Goal: Answer question/provide support: Share knowledge or assist other users

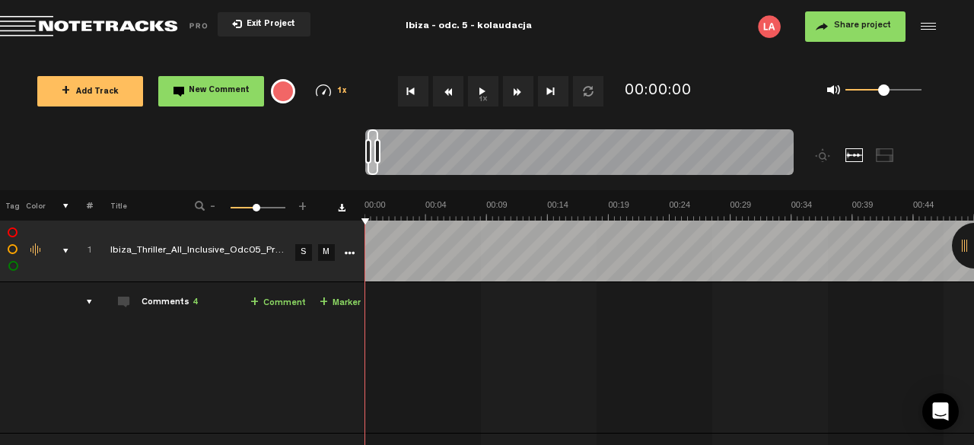
click at [970, 252] on div at bounding box center [975, 246] width 46 height 46
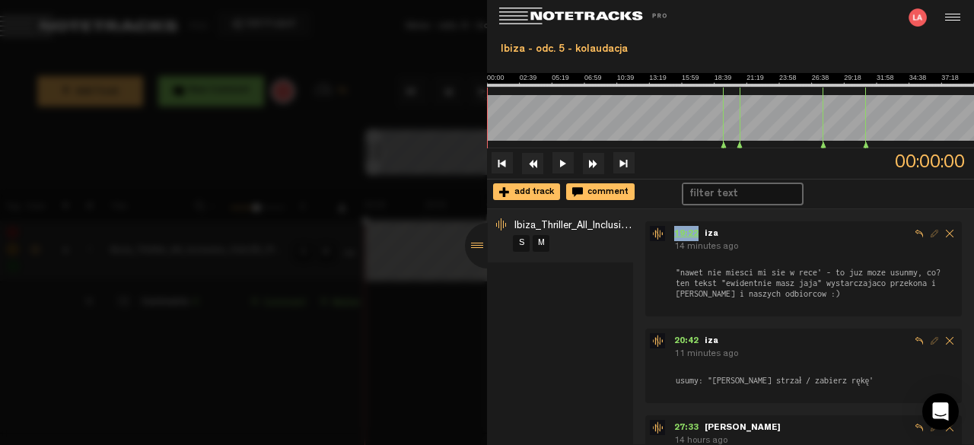
drag, startPoint x: 671, startPoint y: 230, endPoint x: 697, endPoint y: 234, distance: 26.2
click at [697, 234] on nt-track-comment-vertical "19:22 - iza 14 minutes ago "nawet nie miesci mi sie w rece' - to juz moze usunm…" at bounding box center [804, 263] width 308 height 74
copy span "19:22"
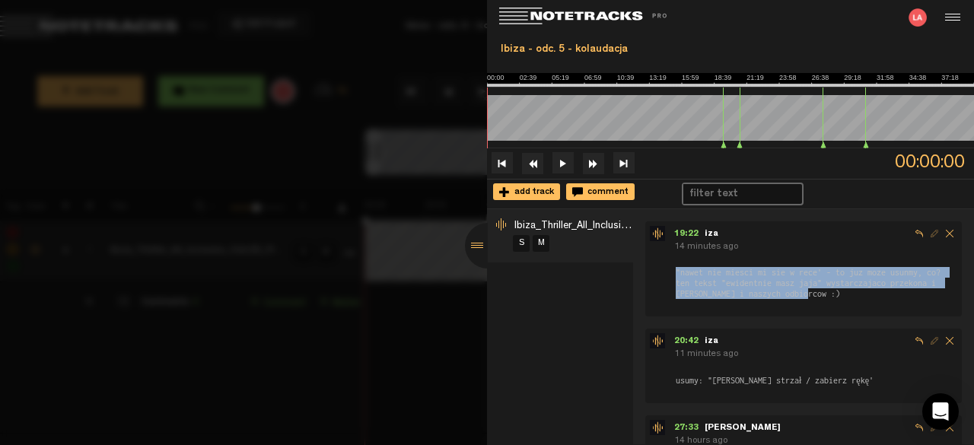
drag, startPoint x: 672, startPoint y: 270, endPoint x: 810, endPoint y: 293, distance: 139.7
click at [810, 293] on nt-track-comment-vertical "19:22 - iza 14 minutes ago "nawet nie miesci mi sie w rece' - to juz moze usunm…" at bounding box center [804, 263] width 308 height 74
copy span ""nawet nie miesci mi sie w rece' - to juz moze usunmy, co? ten tekst "ewidentni…"
click at [696, 273] on span ""nawet nie miesci mi sie w rece' - to juz moze usunmy, co? ten tekst "ewidentni…" at bounding box center [815, 282] width 283 height 33
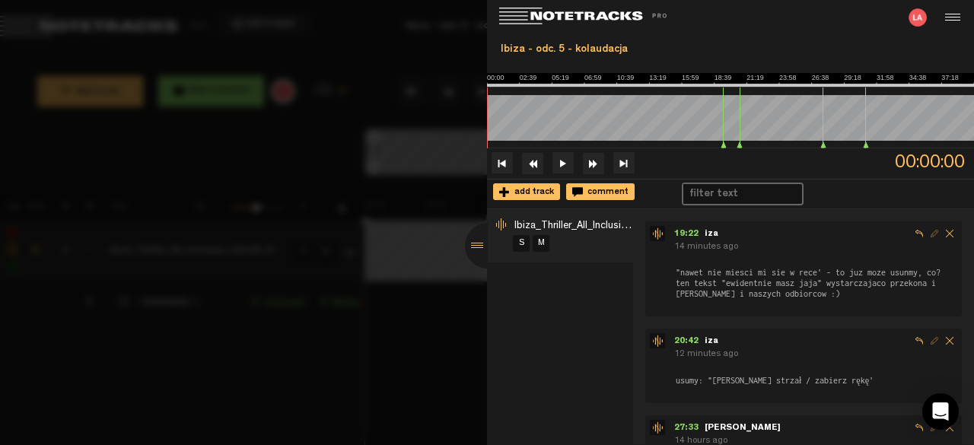
click at [801, 295] on span ""nawet nie miesci mi sie w rece' - to juz moze usunmy, co? ten tekst "ewidentni…" at bounding box center [815, 282] width 283 height 33
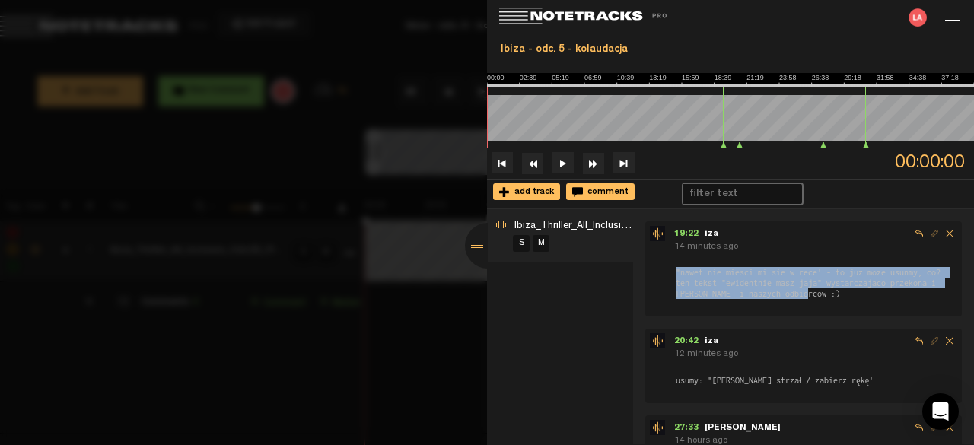
drag, startPoint x: 808, startPoint y: 296, endPoint x: 677, endPoint y: 276, distance: 132.5
click at [677, 276] on span ""nawet nie miesci mi sie w rece' - to juz moze usunmy, co? ten tekst "ewidentni…" at bounding box center [815, 282] width 283 height 33
copy span ""nawet nie miesci mi sie w rece' - to juz moze usunmy, co? ten tekst "ewidentni…"
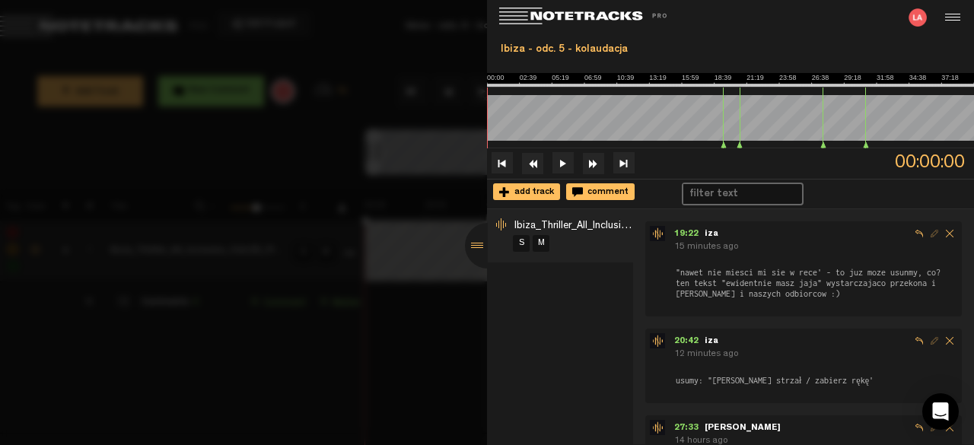
click at [676, 378] on span "usumy: "[PERSON_NAME] strzał / zabierz rękę'" at bounding box center [774, 381] width 201 height 12
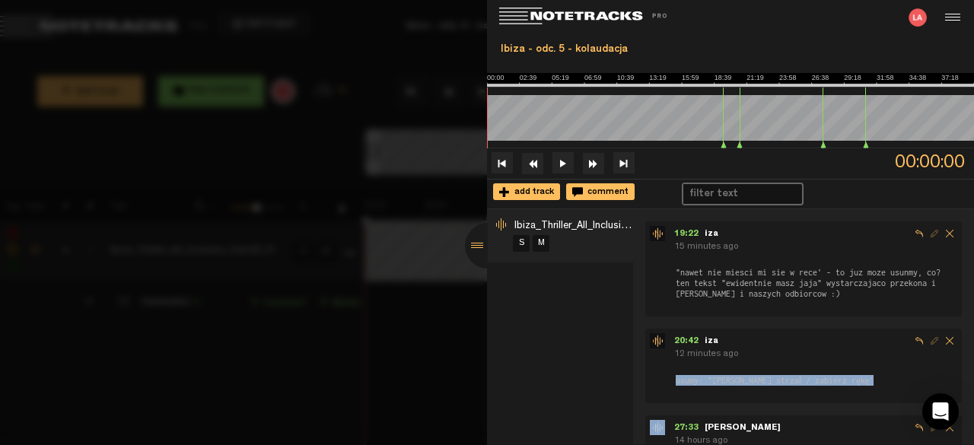
drag, startPoint x: 676, startPoint y: 378, endPoint x: 848, endPoint y: 381, distance: 172.1
click at [848, 381] on form "usumy: "[PERSON_NAME] strzał / zabierz rękę'" at bounding box center [815, 374] width 283 height 24
copy span "usumy: "[PERSON_NAME] strzał / zabierz rękę'"
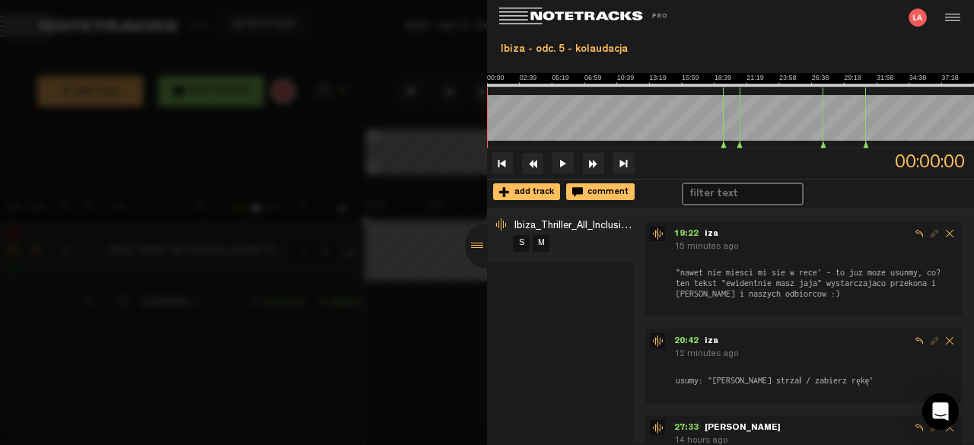
click at [473, 247] on div at bounding box center [488, 246] width 46 height 46
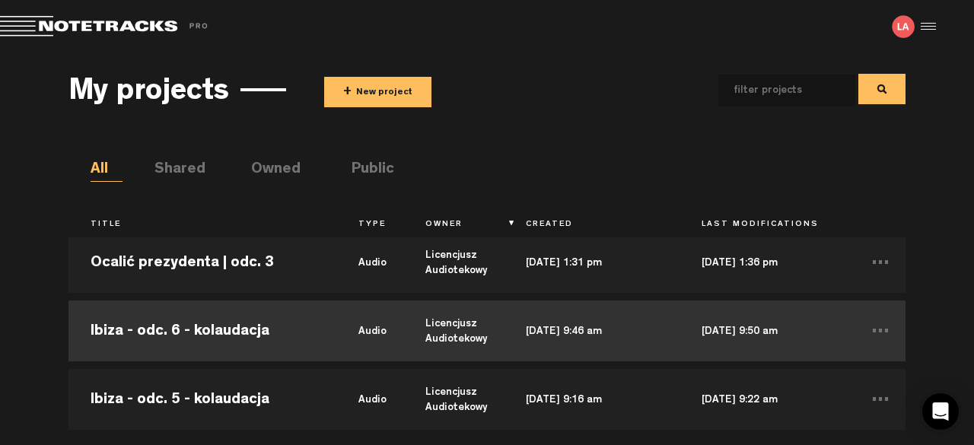
scroll to position [220, 0]
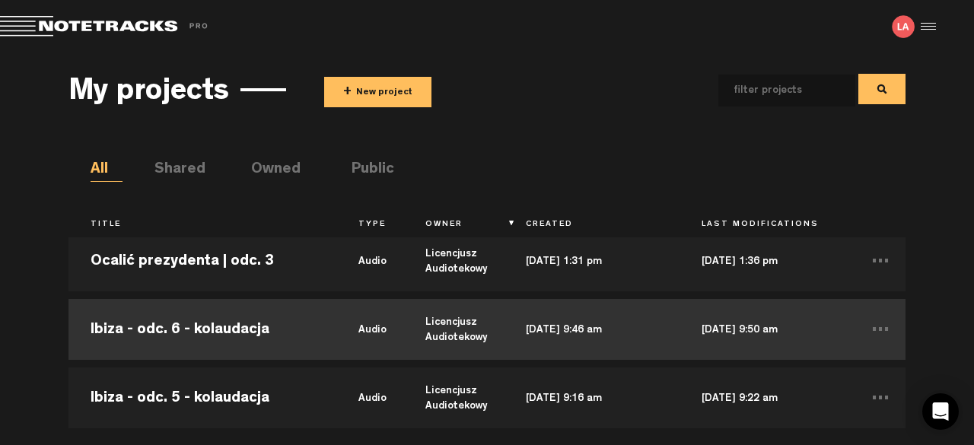
click at [276, 341] on td "Ibiza - odc. 6 - kolaudacja" at bounding box center [203, 329] width 268 height 69
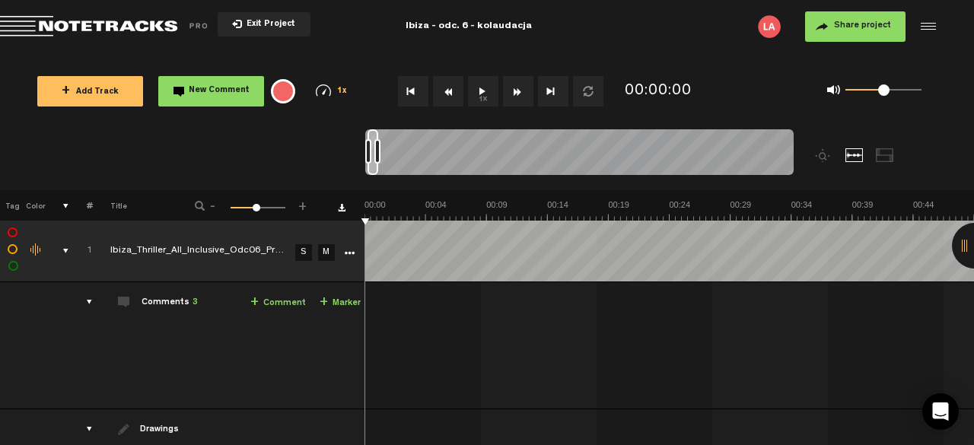
click at [965, 236] on div at bounding box center [975, 246] width 46 height 46
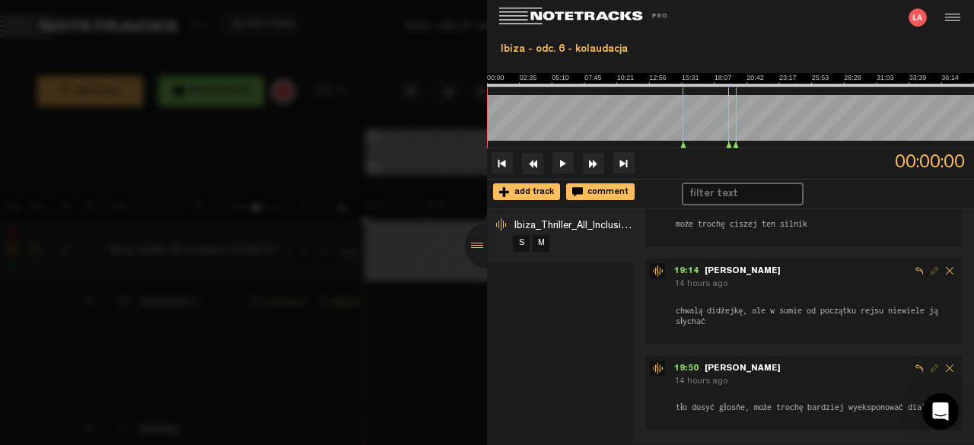
scroll to position [58, 0]
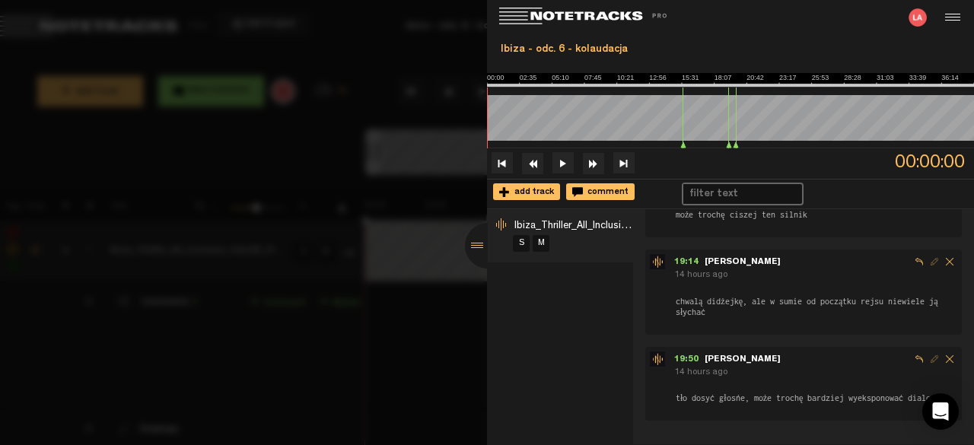
click at [482, 247] on div at bounding box center [488, 246] width 46 height 46
